Goal: Task Accomplishment & Management: Use online tool/utility

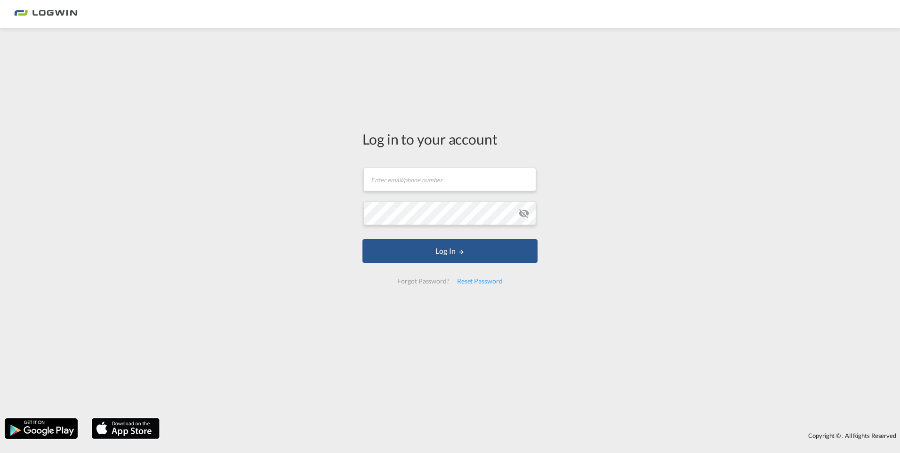
click at [379, 198] on form "Email field is required Password field is required Log In Forgot Password? Rese…" at bounding box center [450, 225] width 175 height 135
click at [399, 167] on md-input-container "Email field is required" at bounding box center [450, 179] width 175 height 25
click at [399, 175] on input "text" at bounding box center [450, 180] width 173 height 24
drag, startPoint x: 404, startPoint y: 177, endPoint x: 256, endPoint y: 185, distance: 149.0
click at [256, 185] on div "Log in to your account hamburg Email must be a valid e-mail address Password fi…" at bounding box center [450, 223] width 900 height 380
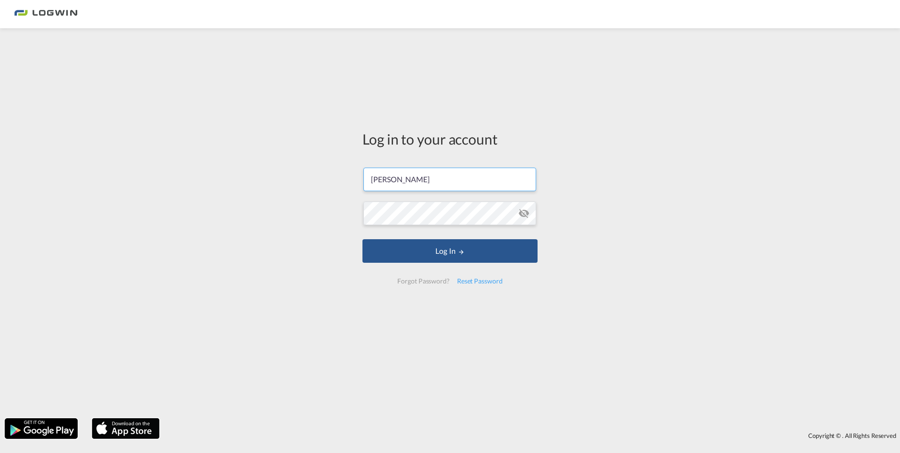
type input "[PERSON_NAME][EMAIL_ADDRESS][DOMAIN_NAME]"
click at [363, 239] on button "Log In" at bounding box center [450, 251] width 175 height 24
